Goal: Task Accomplishment & Management: Use online tool/utility

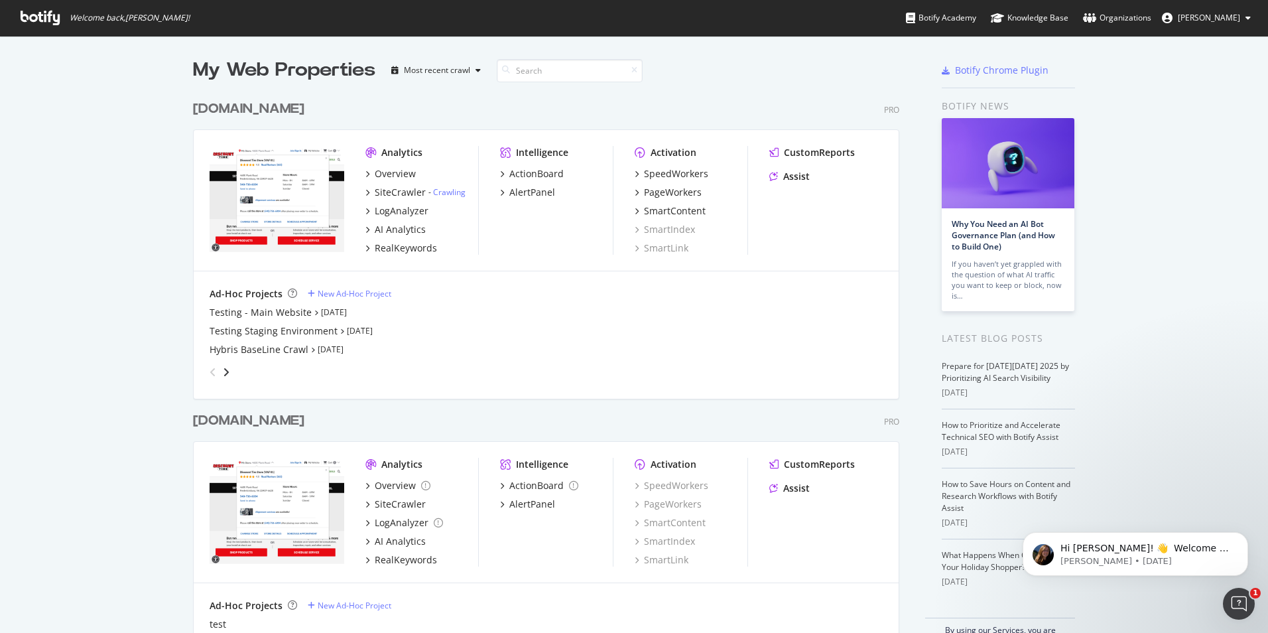
scroll to position [623, 1248]
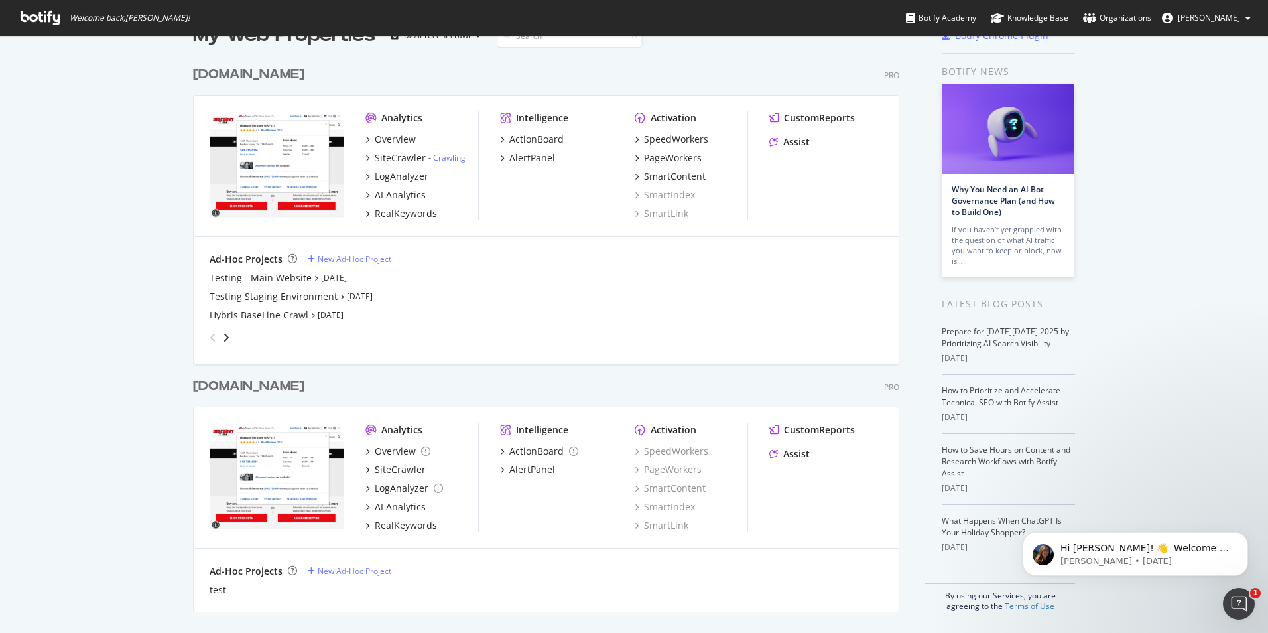
click at [343, 563] on div "Ad-Hoc Projects New Ad-Hoc Project test" at bounding box center [546, 580] width 705 height 64
click at [347, 568] on div "New Ad-Hoc Project" at bounding box center [355, 570] width 74 height 11
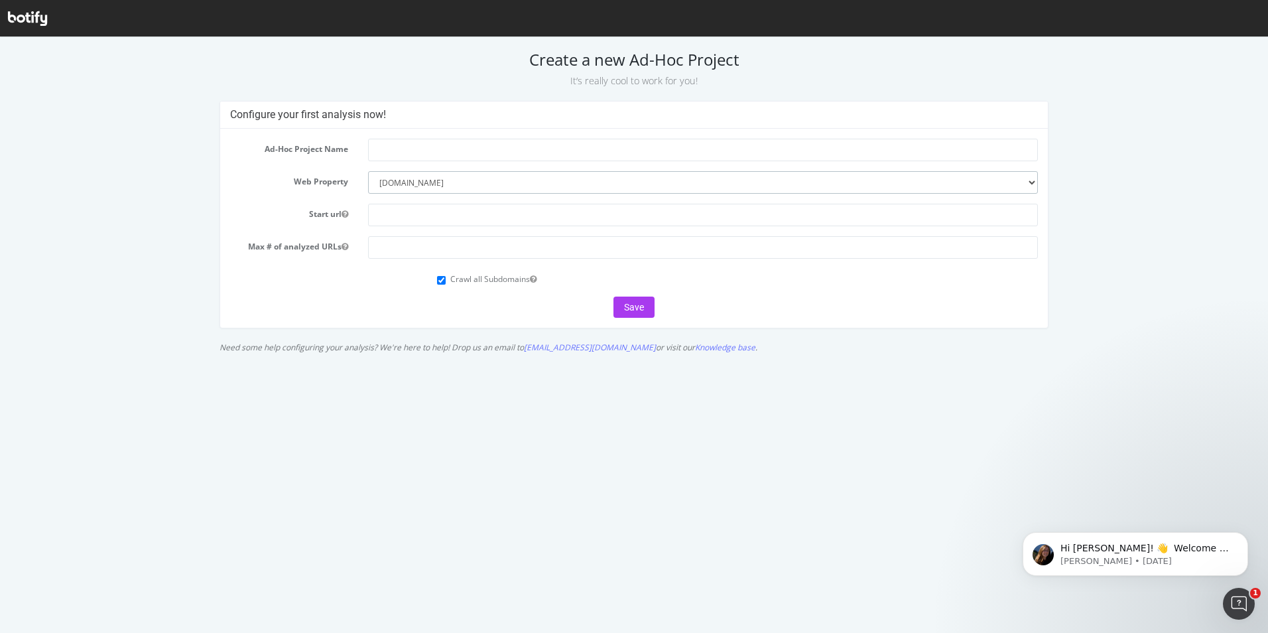
click at [1024, 180] on select "--------- discounttire.com discounttiresecondary.com" at bounding box center [702, 182] width 669 height 23
click at [1100, 183] on div "Configure your first analysis now! Ad-Hoc Project Name Web Property --------- d…" at bounding box center [634, 230] width 1263 height 259
